Goal: Task Accomplishment & Management: Manage account settings

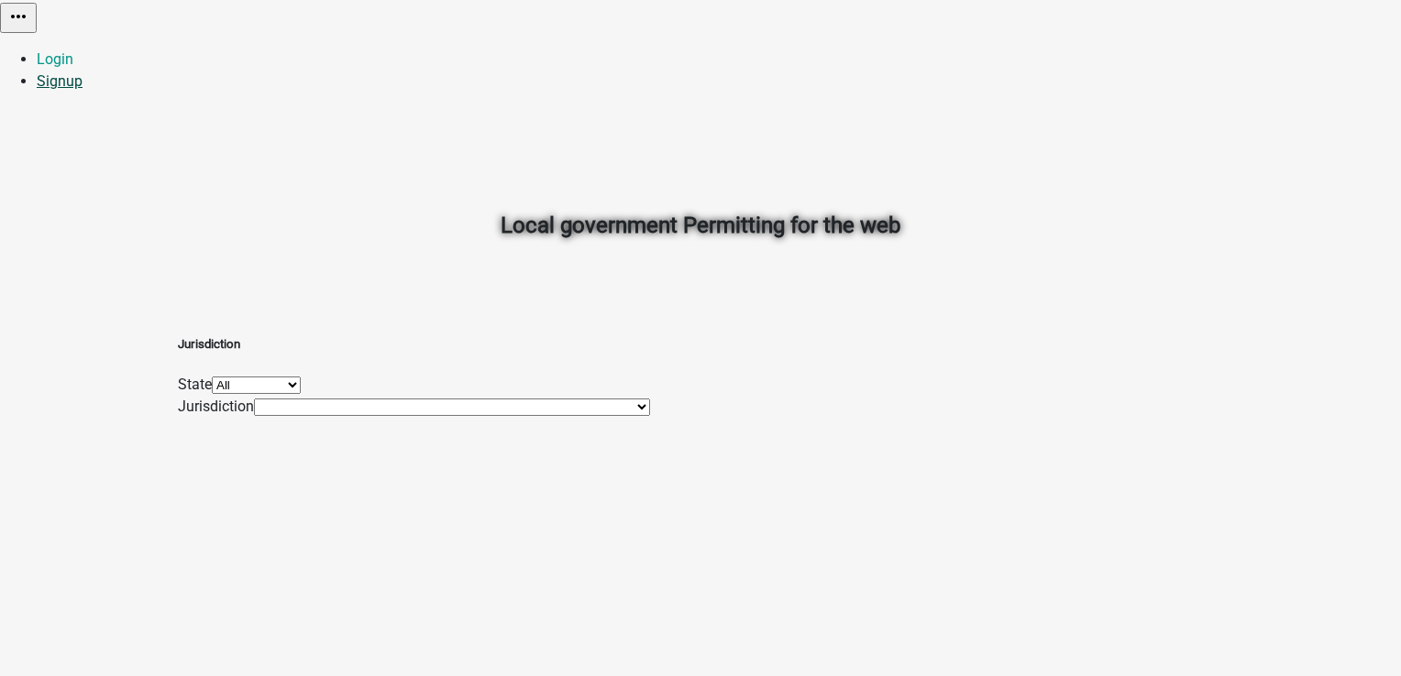
click at [82, 72] on link "Signup" at bounding box center [60, 80] width 46 height 17
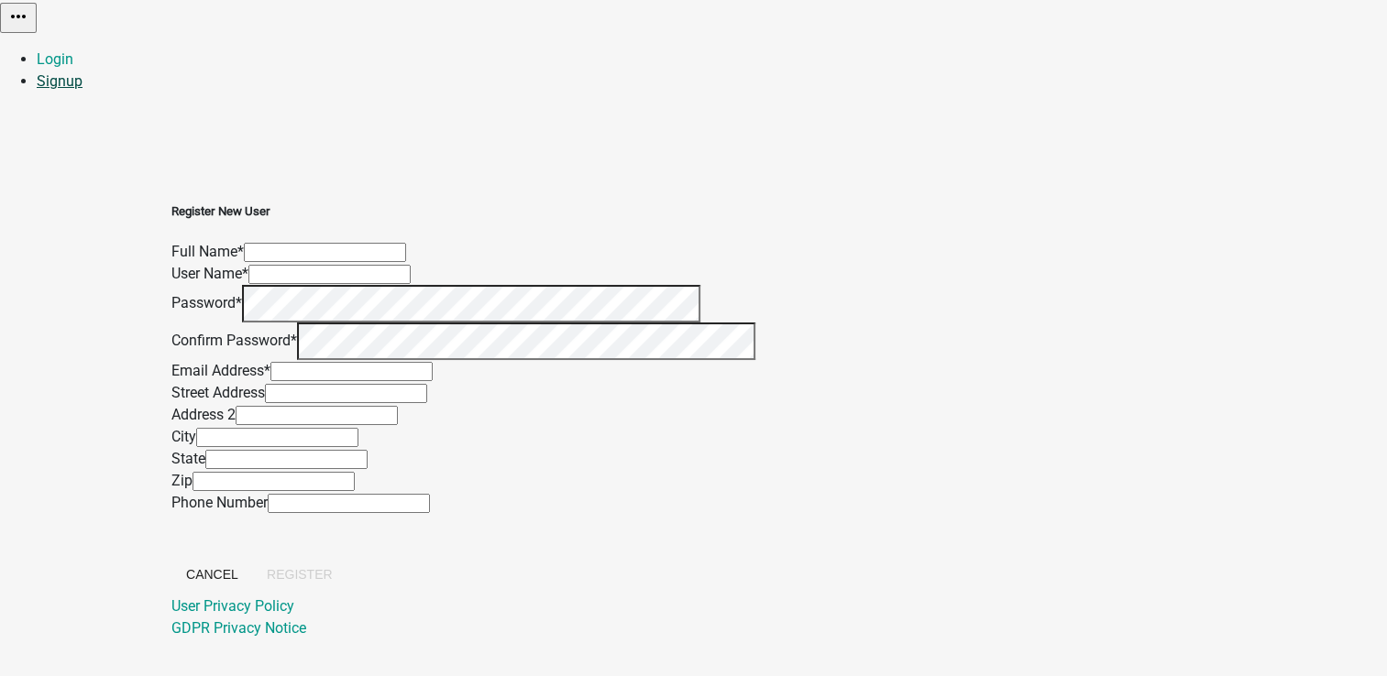
click at [82, 72] on link "Signup" at bounding box center [60, 80] width 46 height 17
click at [406, 243] on input "text" at bounding box center [325, 252] width 162 height 19
type input "[PERSON_NAME]"
type input "PratikshaK"
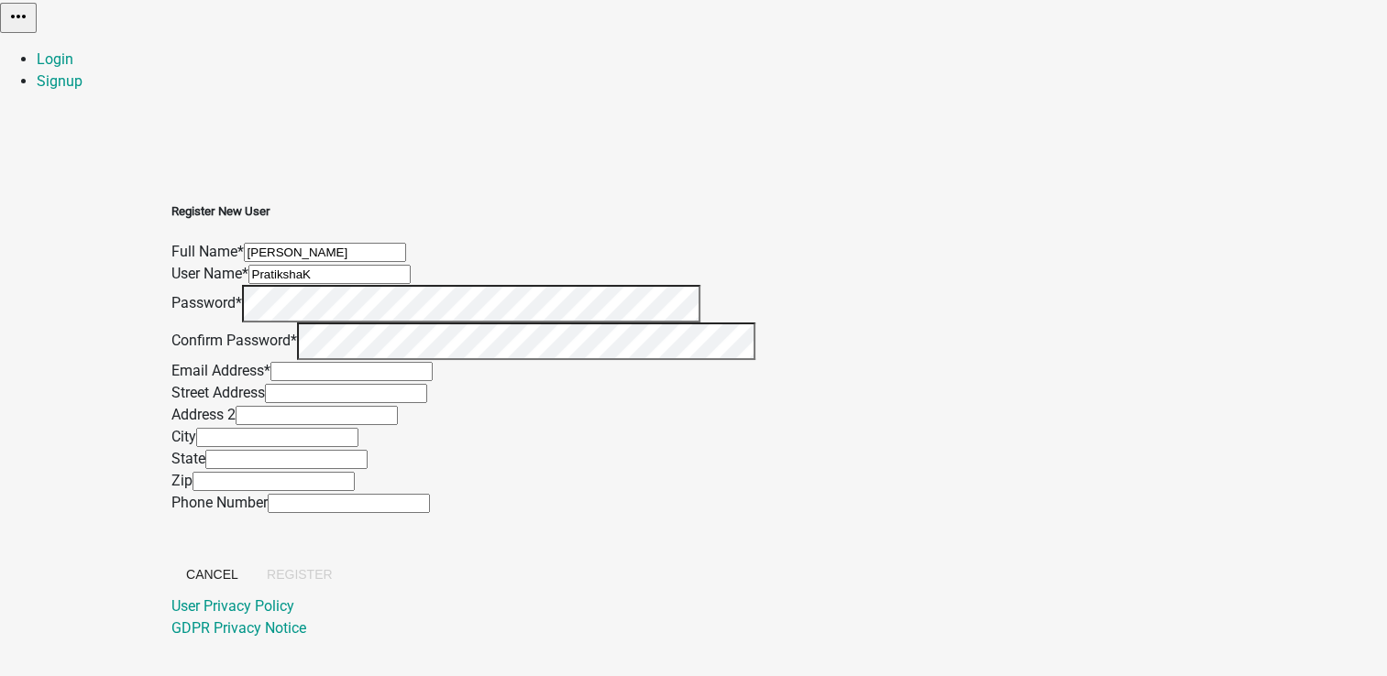
click at [374, 262] on div "Register New User Full Name * [PERSON_NAME] User Name * PratikshaK Password * C…" at bounding box center [693, 399] width 1045 height 481
click at [418, 269] on div "Register New User Full Name * [PERSON_NAME] User Name * PratikshaK Password * C…" at bounding box center [693, 399] width 1045 height 481
drag, startPoint x: 560, startPoint y: 193, endPoint x: 429, endPoint y: 185, distance: 131.3
click at [429, 185] on div "Register New User Full Name * [PERSON_NAME] User Name * PratikshaK Password * C…" at bounding box center [693, 399] width 1045 height 481
click at [433, 381] on input "text" at bounding box center [351, 371] width 162 height 19
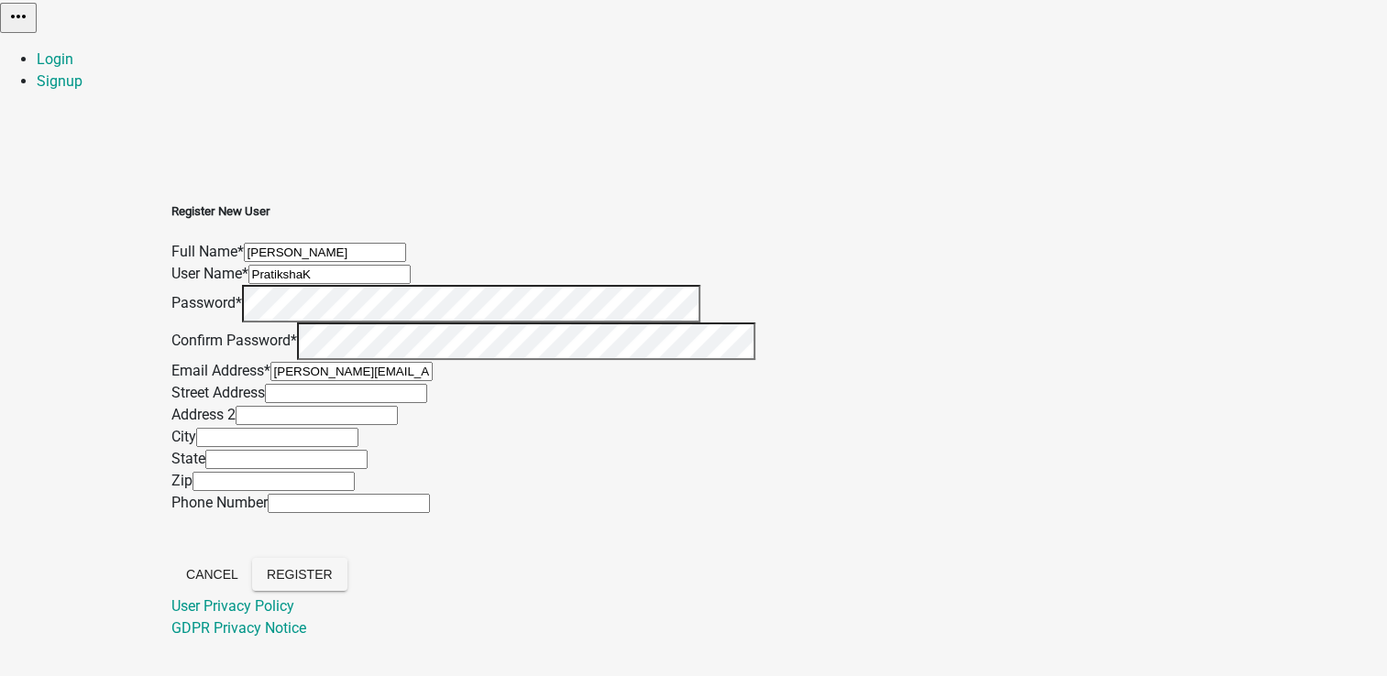
type input "[PERSON_NAME][EMAIL_ADDRESS][DOMAIN_NAME]"
click at [427, 403] on input "text" at bounding box center [346, 393] width 162 height 19
click at [333, 567] on span "Register" at bounding box center [300, 574] width 66 height 15
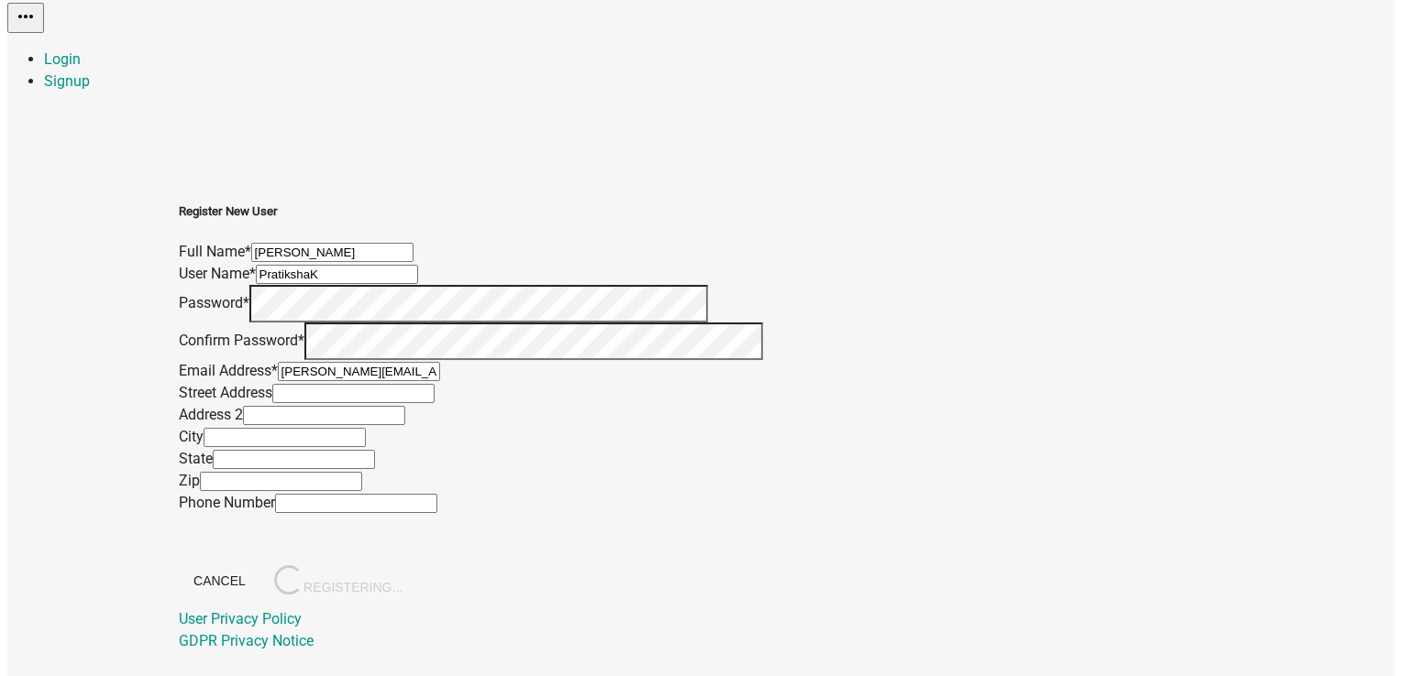
scroll to position [0, 0]
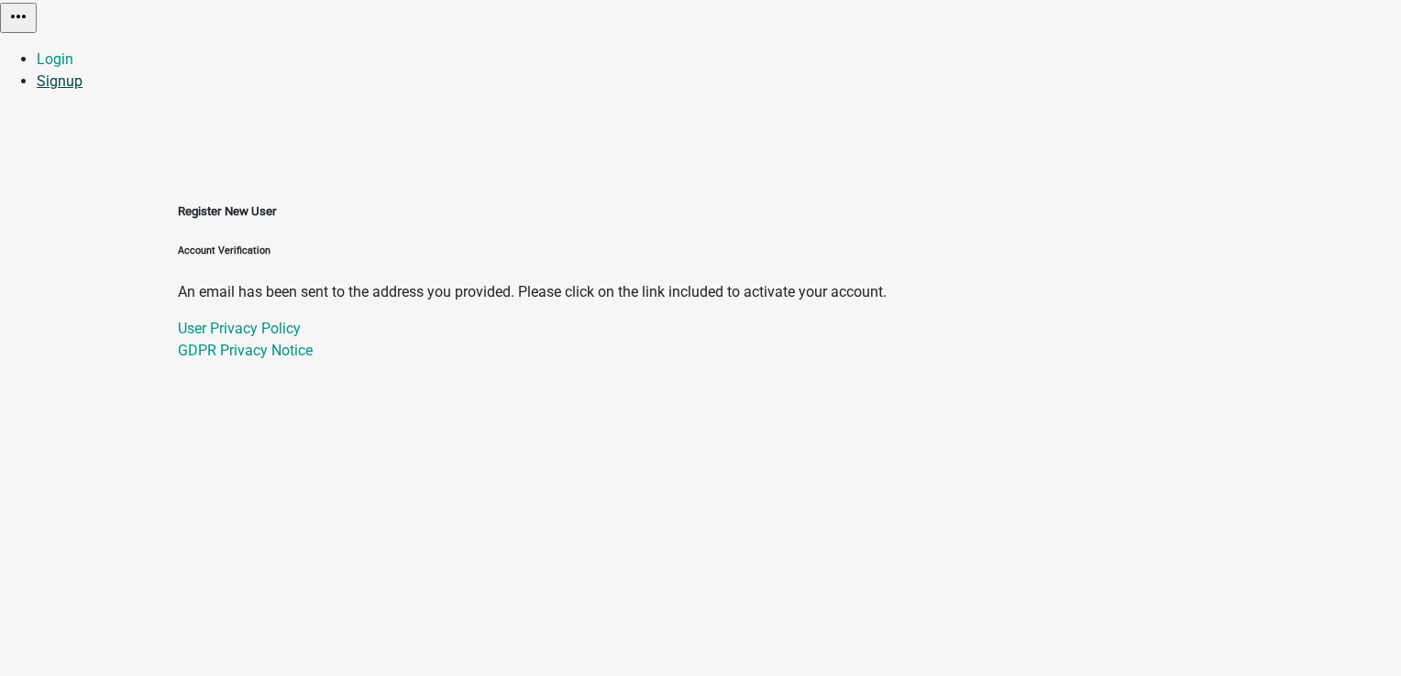
click at [82, 72] on link "Signup" at bounding box center [60, 80] width 46 height 17
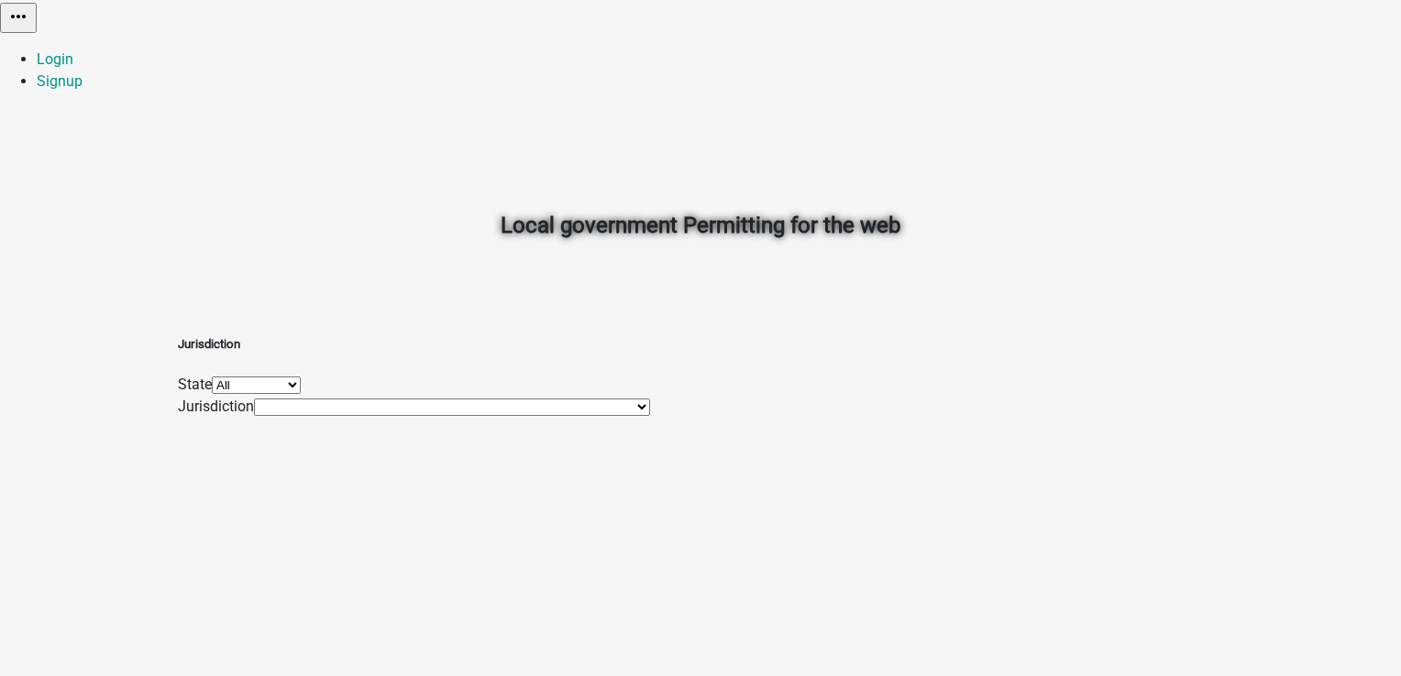
click at [301, 394] on select "All Alabama Alaska Arkansas Colorado Georgia Indiana Iowa Minnesota North Carol…" at bounding box center [256, 385] width 89 height 17
click at [480, 374] on div "State All Alabama Alaska Arkansas Colorado Georgia Indiana Iowa Minnesota North…" at bounding box center [414, 385] width 472 height 22
click at [441, 209] on h2 "Local government Permitting for the web" at bounding box center [700, 225] width 1017 height 33
click at [82, 72] on link "Signup" at bounding box center [60, 80] width 46 height 17
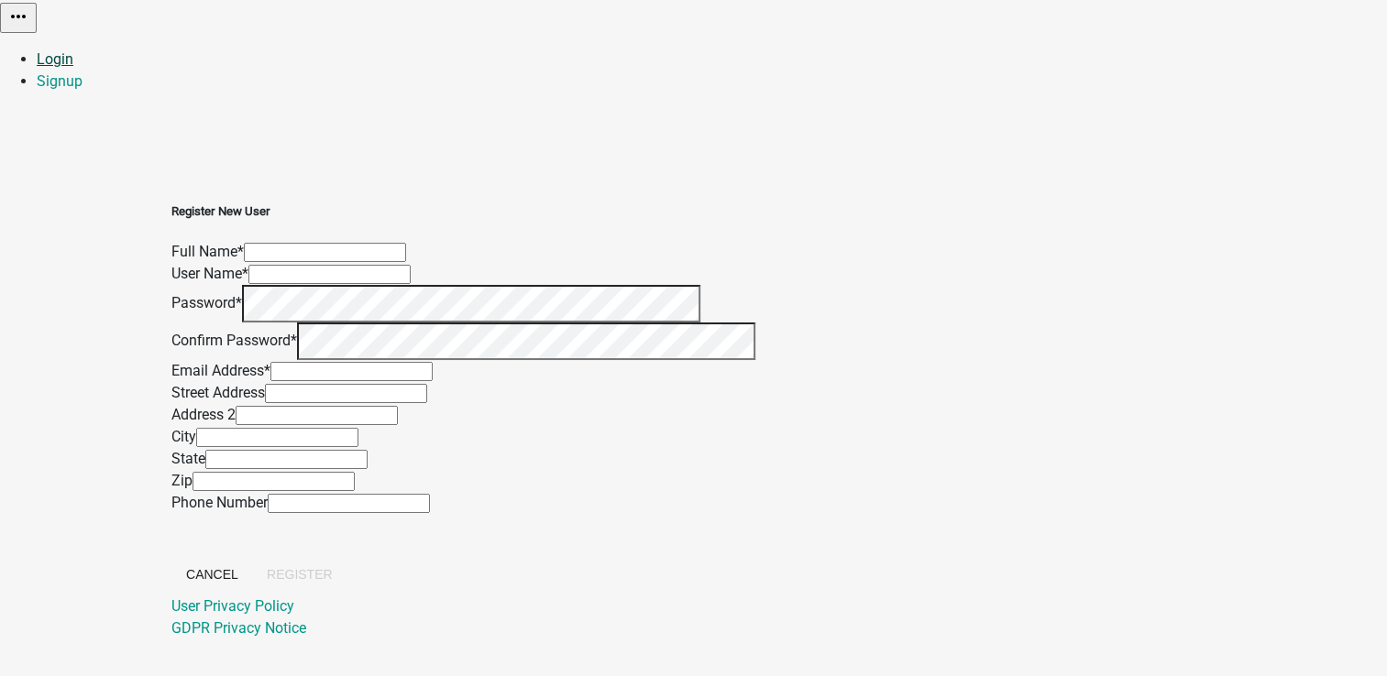
click at [73, 50] on link "Login" at bounding box center [55, 58] width 37 height 17
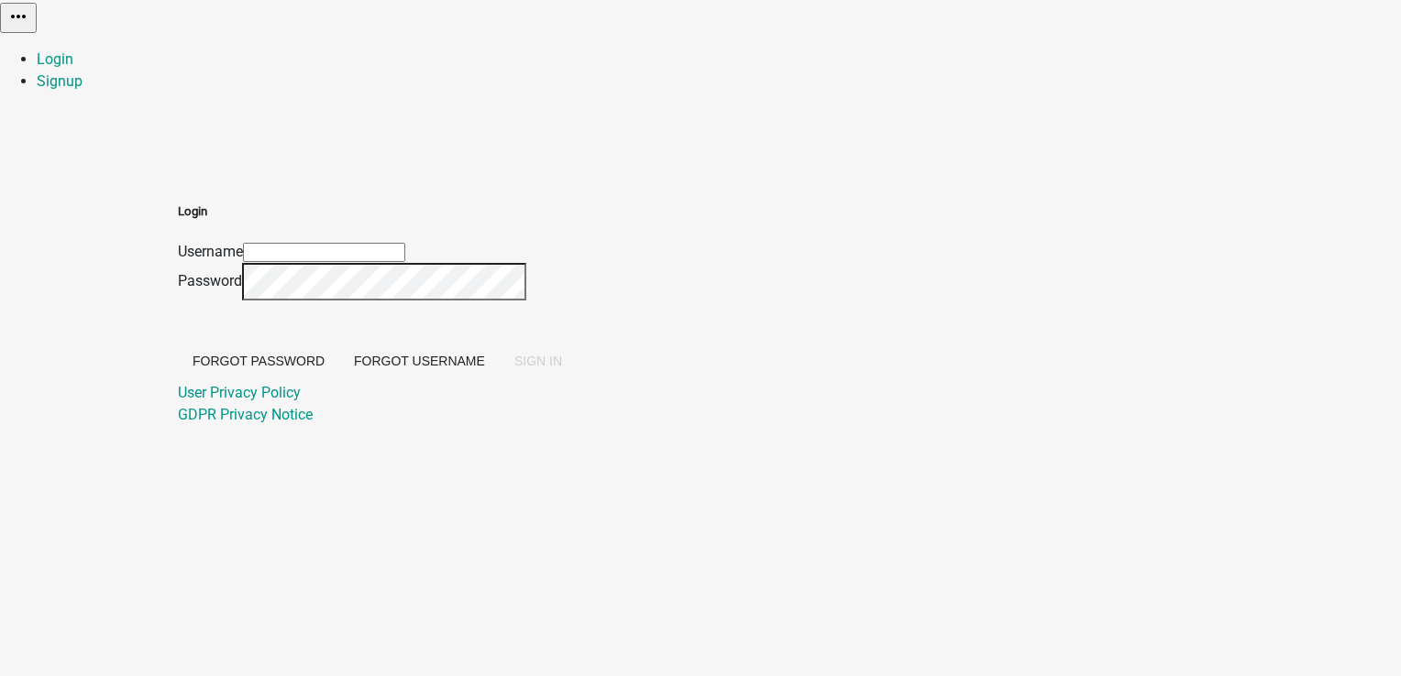
type input "PratikshaK"
drag, startPoint x: 653, startPoint y: 203, endPoint x: 663, endPoint y: 196, distance: 12.0
click at [405, 243] on input "PratikshaK" at bounding box center [324, 252] width 162 height 19
drag, startPoint x: 429, startPoint y: 302, endPoint x: 689, endPoint y: 356, distance: 265.9
click at [428, 302] on div "Login Username PratikshaK Password Forgot Password Forgot Username SIGN IN User…" at bounding box center [700, 293] width 1045 height 268
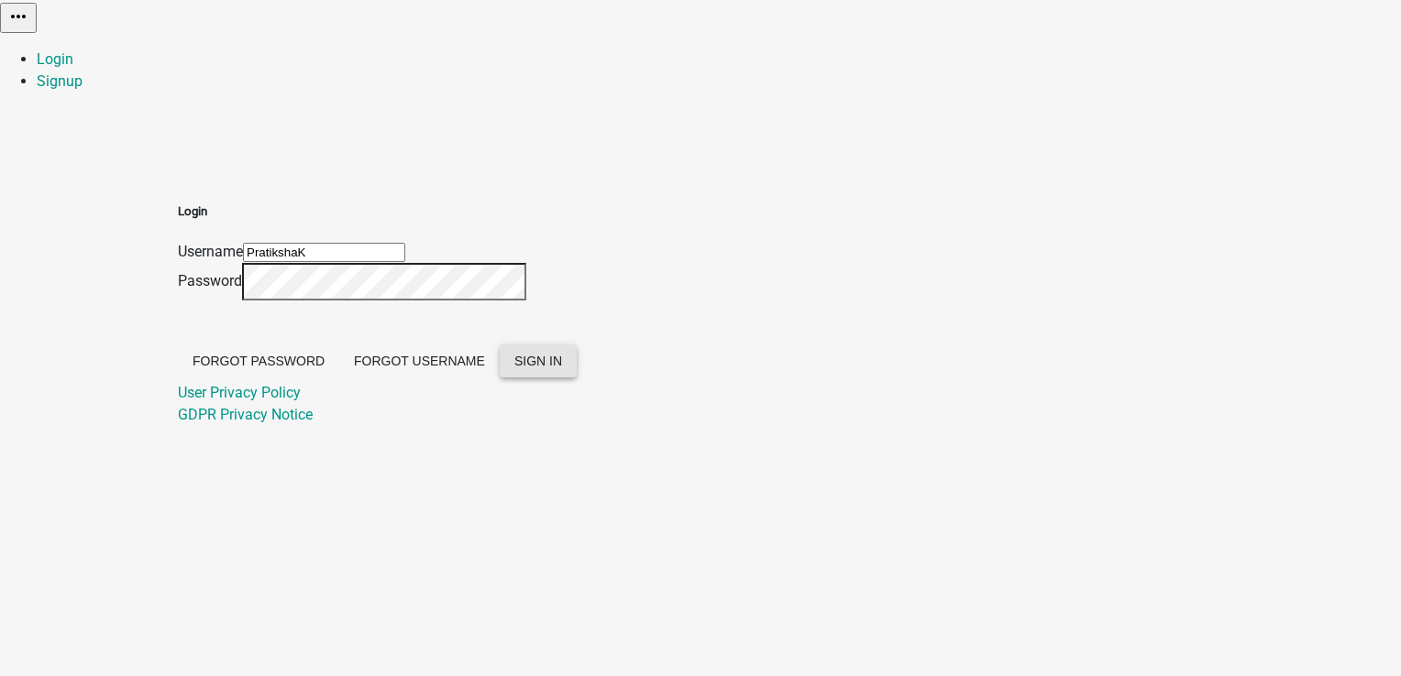
click at [577, 378] on button "SIGN IN" at bounding box center [538, 361] width 77 height 33
click at [444, 280] on div "Login Username PratikshaK Password Forgot Password Forgot Username SIGN IN User…" at bounding box center [700, 293] width 1045 height 268
click at [577, 268] on div "Login Username PratikshaK Password Forgot Password Forgot Username SIGN IN User…" at bounding box center [377, 315] width 399 height 224
click at [562, 368] on span "SIGN IN" at bounding box center [538, 361] width 48 height 15
click at [504, 277] on div "Login Username PratikshaK Password Forgot Password Forgot Username SIGN IN User…" at bounding box center [700, 293] width 1045 height 268
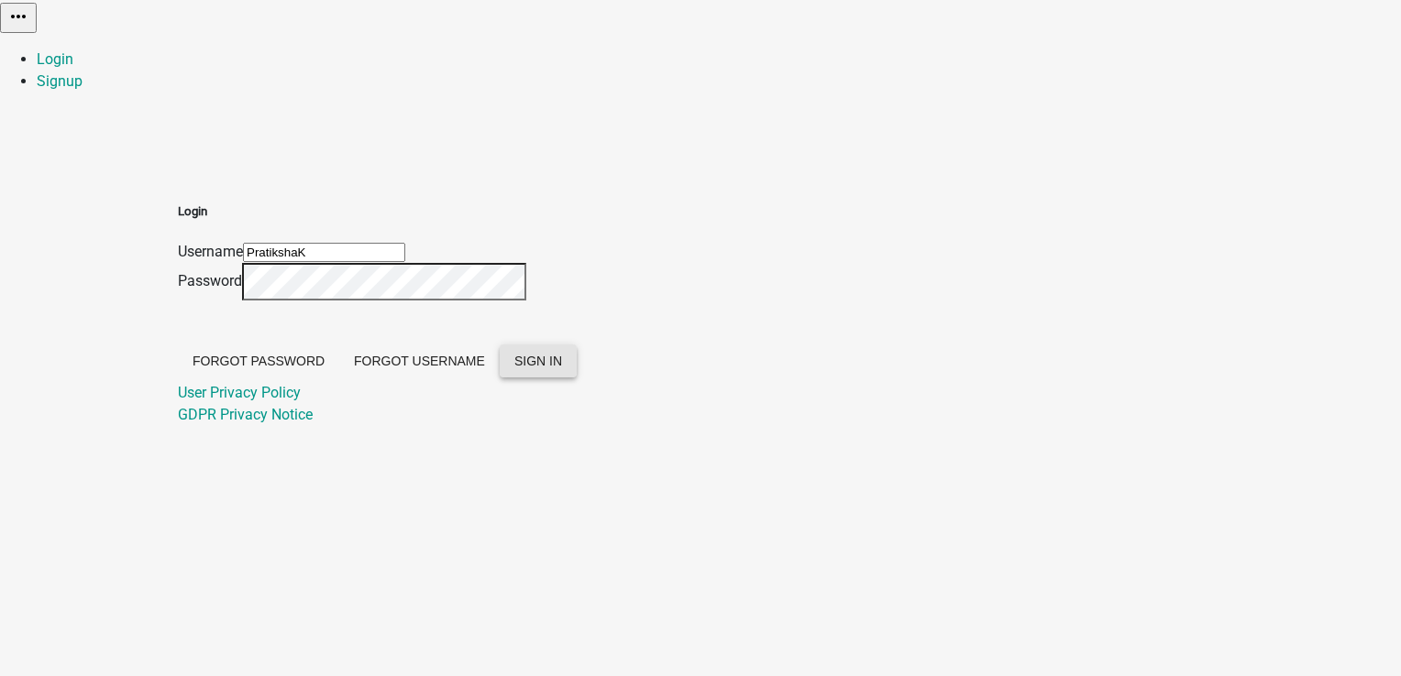
click at [577, 378] on button "SIGN IN" at bounding box center [538, 361] width 77 height 33
click at [405, 243] on input "PratikshaK" at bounding box center [324, 252] width 162 height 19
click at [423, 263] on div "Login Username PratikshaK Password Forgot Password Forgot Username SIGN IN User…" at bounding box center [700, 293] width 1045 height 268
click at [488, 266] on div "Login Username PratikshaK Password Forgot Password Forgot Username SIGN IN User…" at bounding box center [700, 293] width 1045 height 268
drag, startPoint x: 645, startPoint y: 191, endPoint x: 479, endPoint y: 189, distance: 165.9
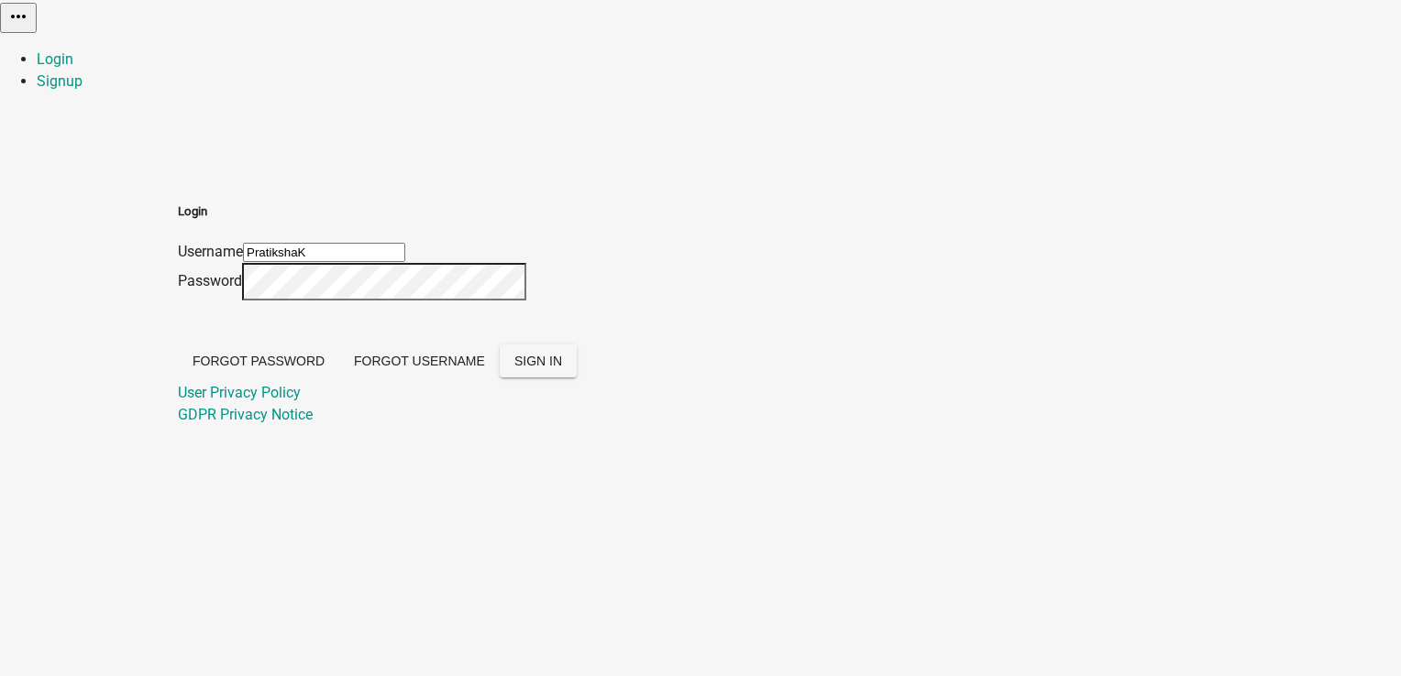
click at [479, 189] on div "Login Username PratikshaK Password Forgot Password Forgot Username SIGN IN User…" at bounding box center [700, 293] width 1045 height 268
click at [500, 378] on button "Forgot Username" at bounding box center [419, 361] width 160 height 33
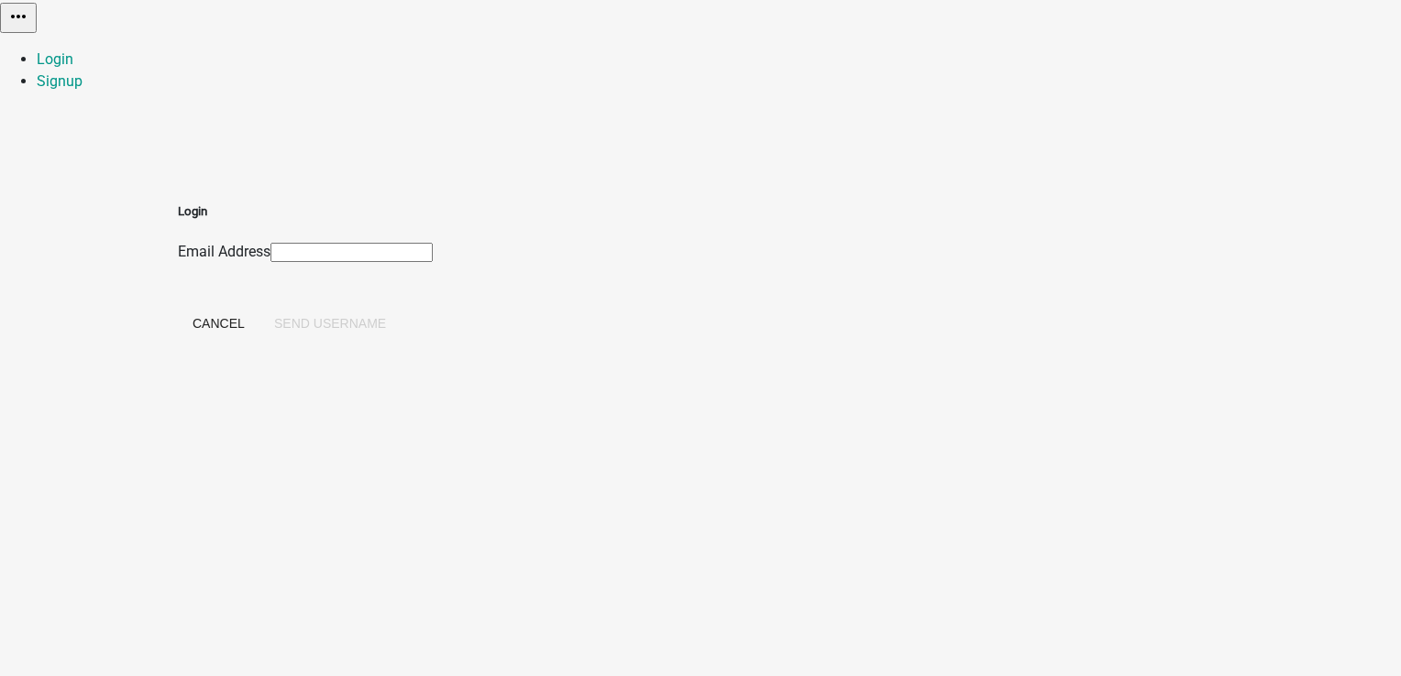
click at [433, 243] on input "Email Address" at bounding box center [351, 252] width 162 height 19
type input "[PERSON_NAME][EMAIL_ADDRESS][DOMAIN_NAME]"
click at [401, 307] on button "Send Username" at bounding box center [329, 323] width 141 height 33
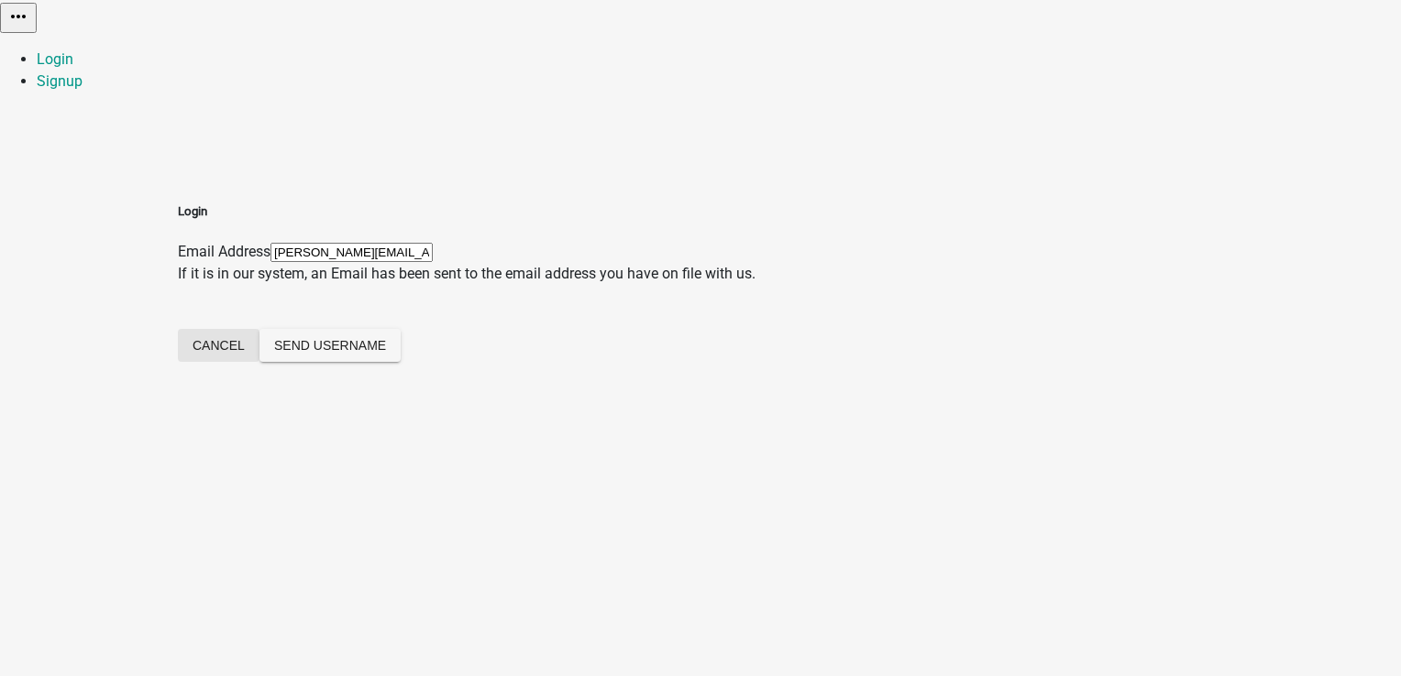
click at [259, 329] on button "Cancel" at bounding box center [219, 345] width 82 height 33
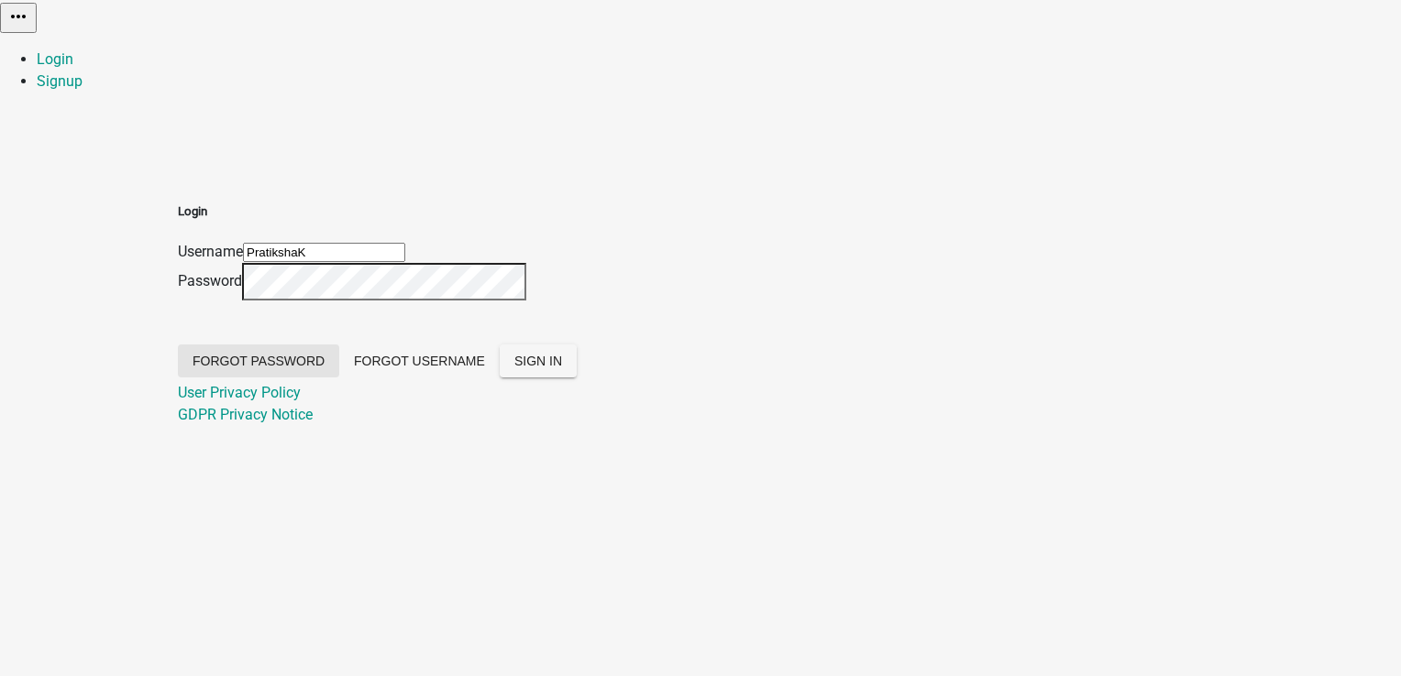
click at [339, 354] on button "Forgot Password" at bounding box center [258, 361] width 161 height 33
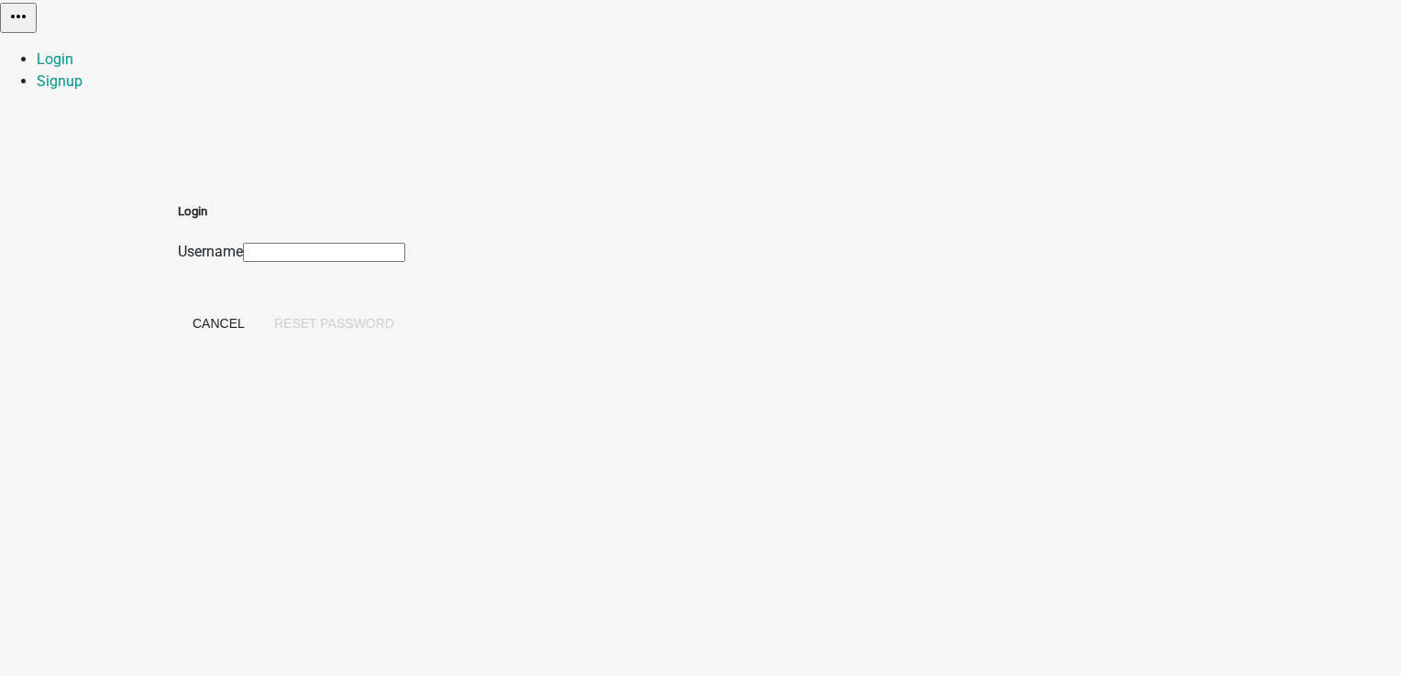
click at [405, 243] on input "Username" at bounding box center [324, 252] width 162 height 19
paste input "PratikshaK"
type input "PratikshaK"
drag, startPoint x: 802, startPoint y: 317, endPoint x: 796, endPoint y: 306, distance: 12.7
click at [409, 317] on div "Login Username PratikshaK Cancel Reset Password" at bounding box center [293, 274] width 231 height 142
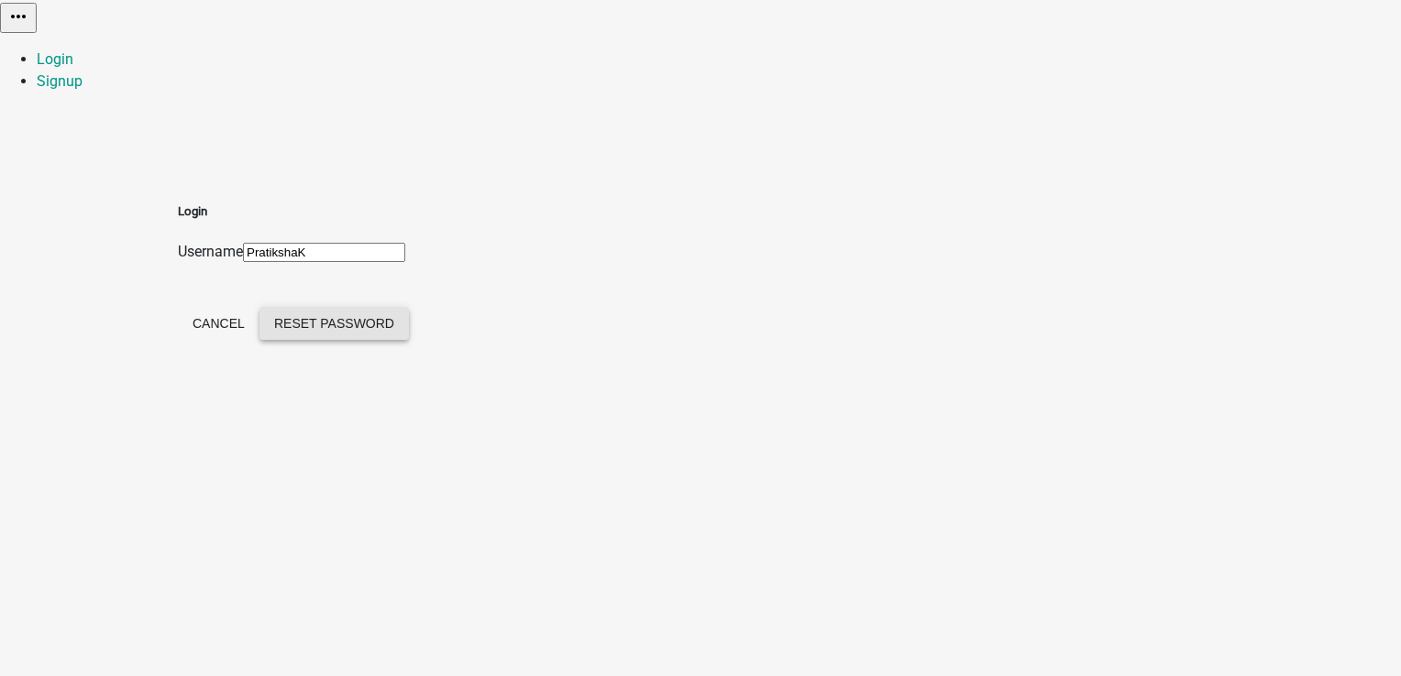
click at [409, 307] on button "Reset Password" at bounding box center [333, 323] width 149 height 33
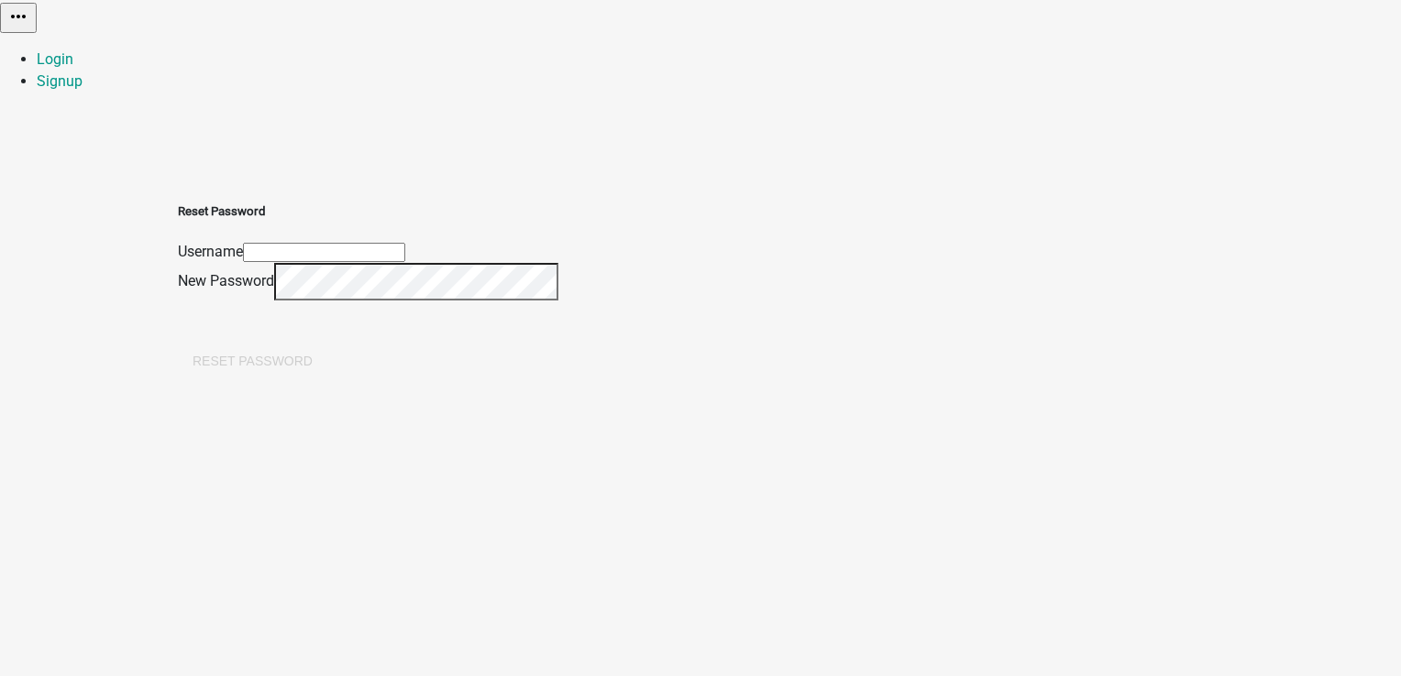
click at [405, 243] on input "text" at bounding box center [324, 252] width 162 height 19
paste input "https://permitting-dev.schneidergis.com/auth/reset?token=7bEXrqjq40mqRo3Z%2f3P4…"
type input "https://permitting-dev.schneidergis.com/auth/reset?token=7bEXrqjq40mqRo3Z%2f3P4…"
type input "PratikshaK"
click at [327, 359] on button "Reset Password" at bounding box center [252, 361] width 149 height 33
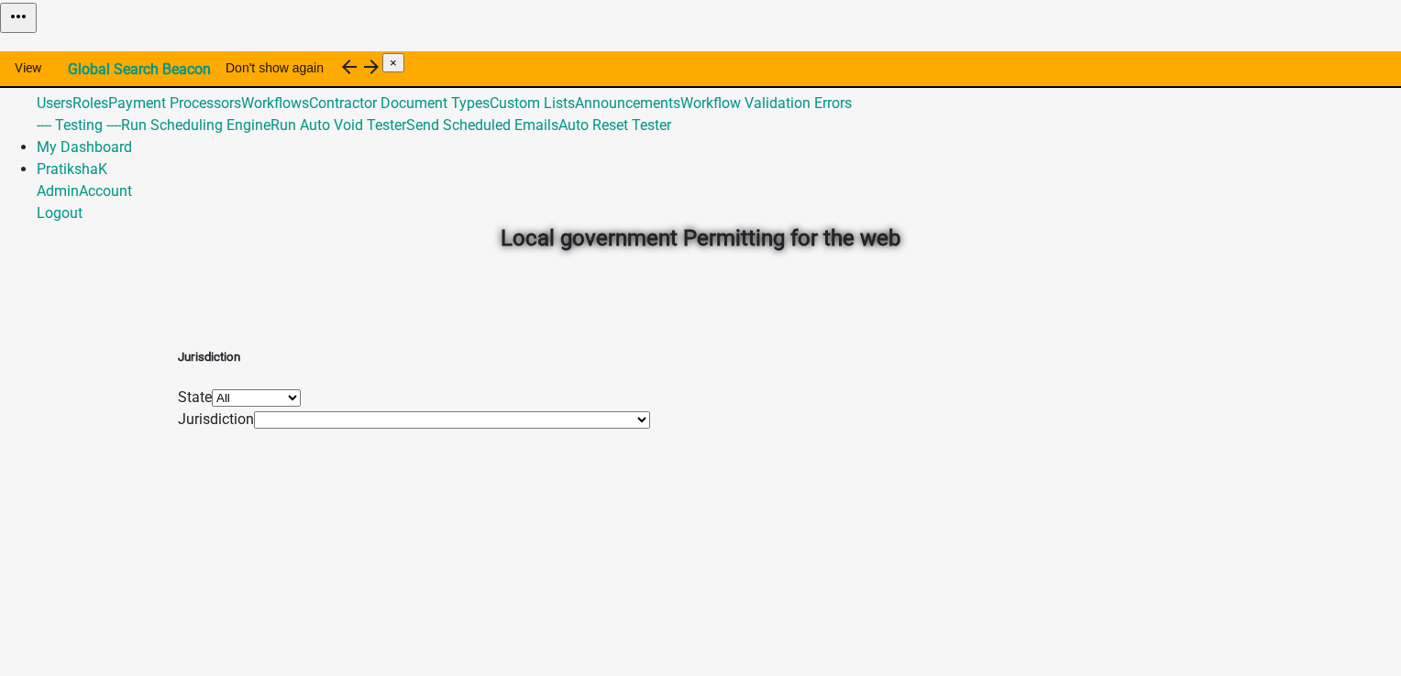
click at [79, 50] on link "Admin" at bounding box center [58, 58] width 42 height 17
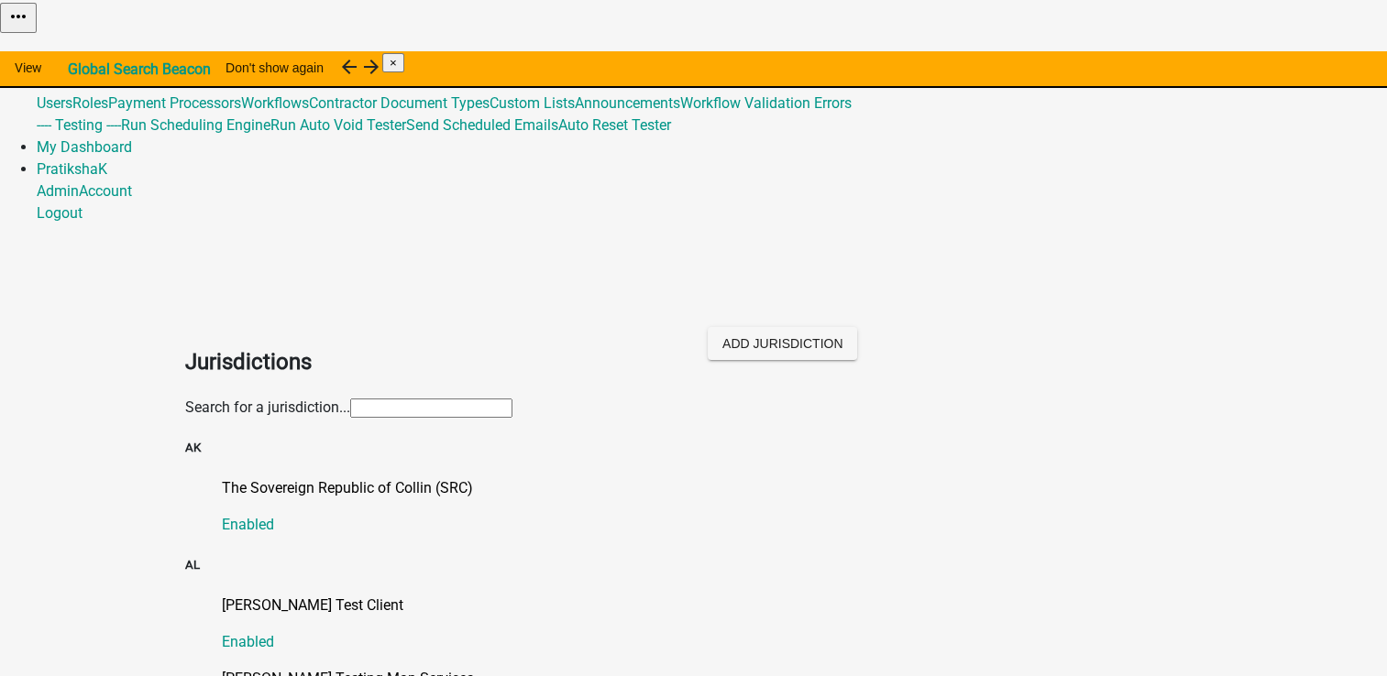
click at [104, 72] on link "Global 492" at bounding box center [70, 80] width 67 height 17
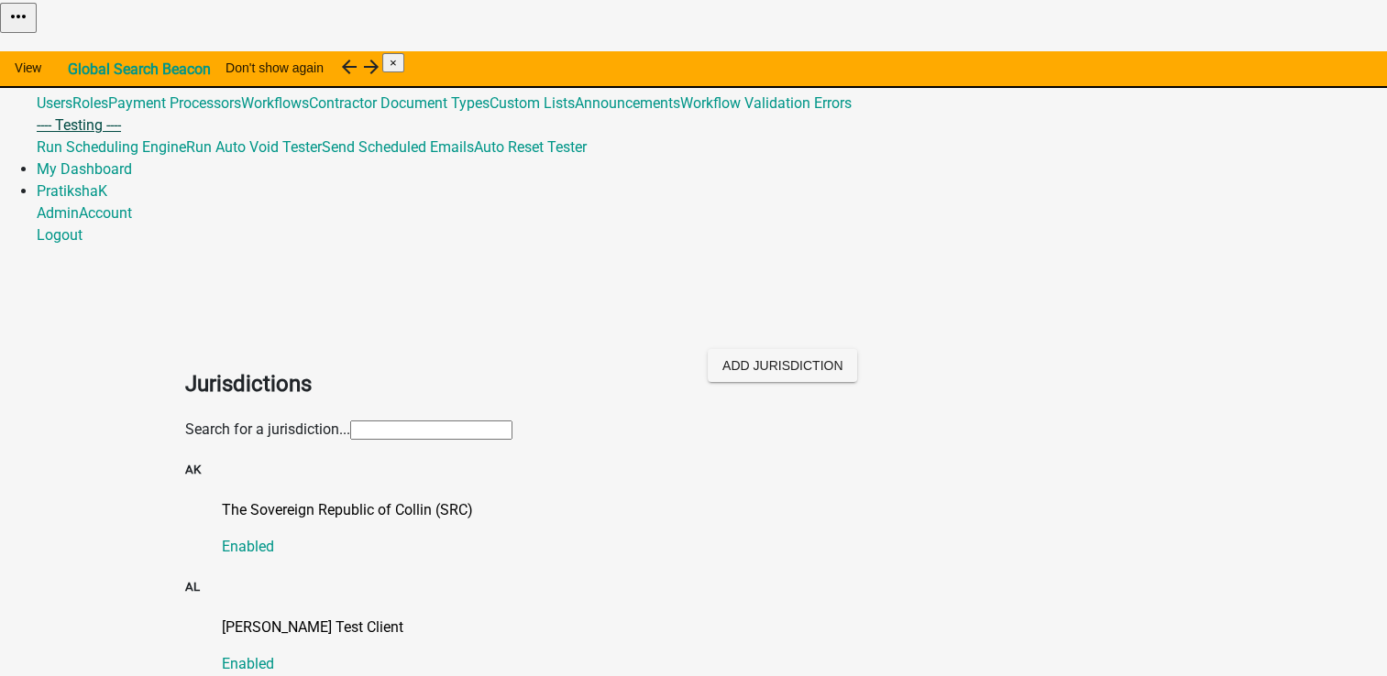
click at [121, 134] on link "---- Testing ----" at bounding box center [79, 124] width 84 height 17
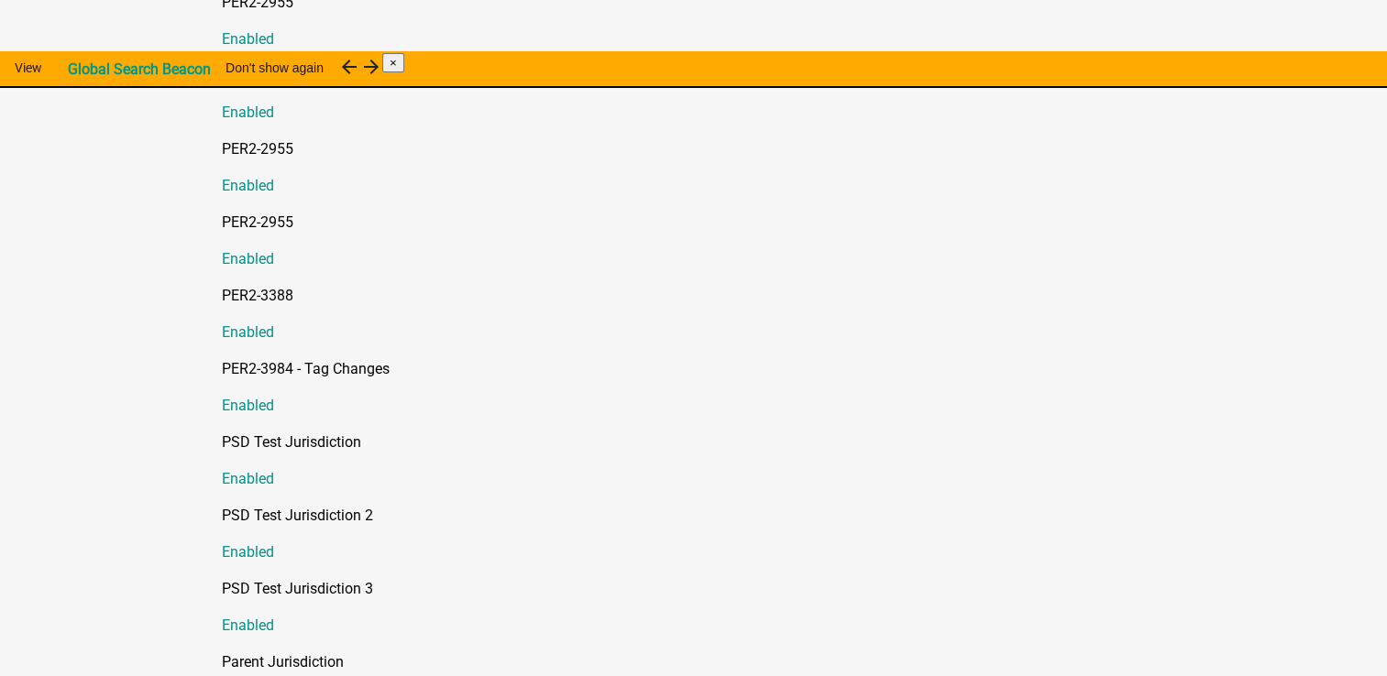
scroll to position [4491, 0]
